Goal: Navigation & Orientation: Find specific page/section

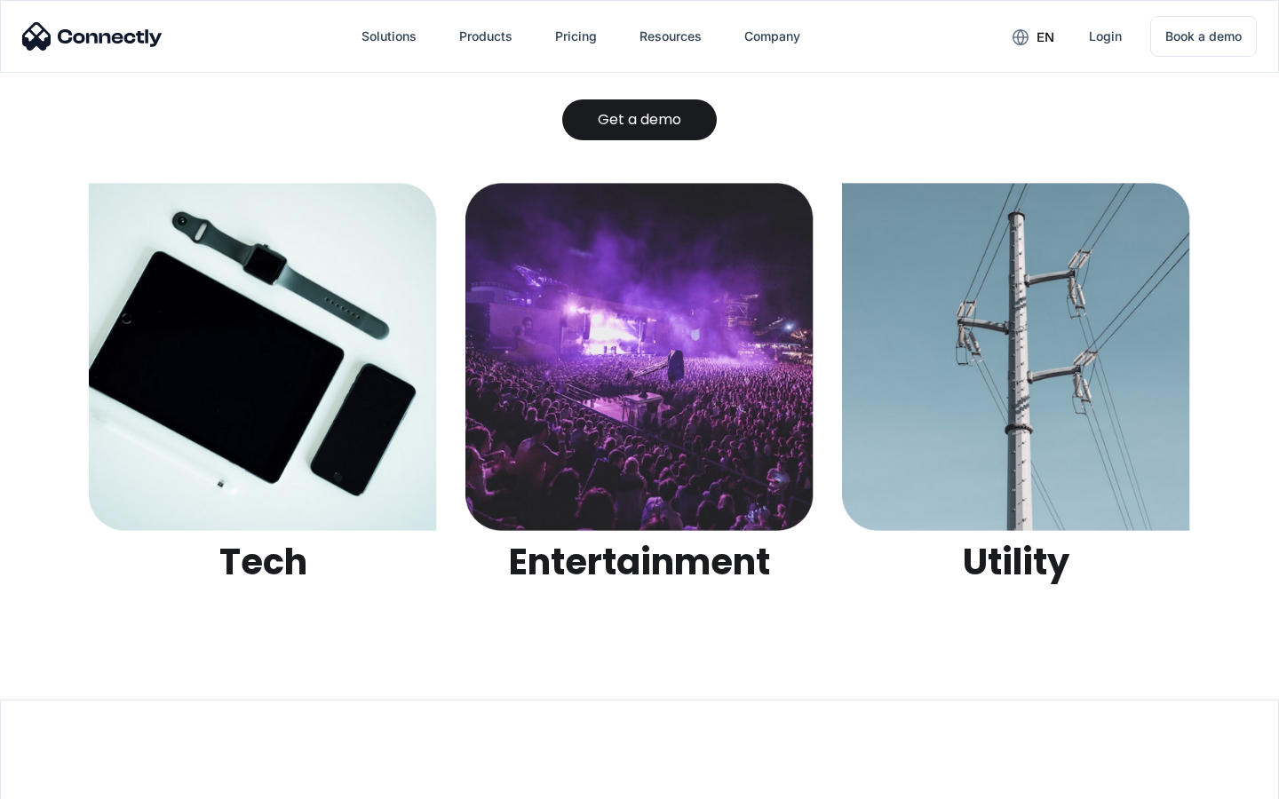
scroll to position [5602, 0]
